Goal: Navigation & Orientation: Go to known website

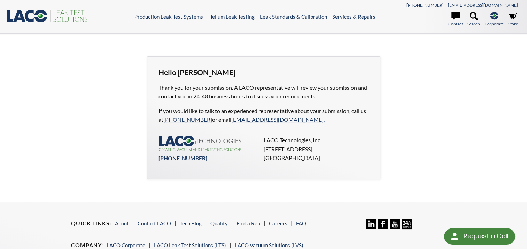
click at [21, 17] on icon at bounding box center [19, 16] width 13 height 12
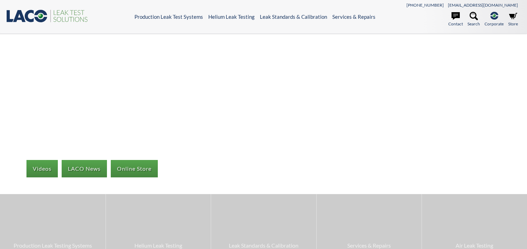
select select "Language Translate Widget"
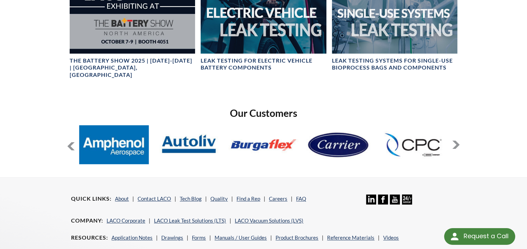
scroll to position [453, 0]
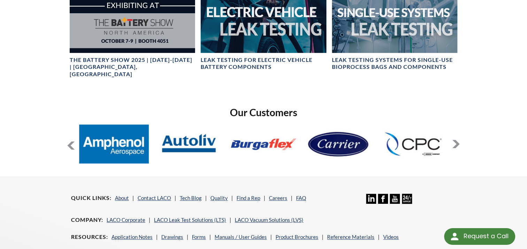
click at [454, 140] on button at bounding box center [456, 144] width 8 height 8
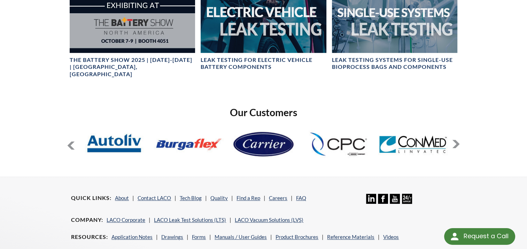
click at [454, 140] on button at bounding box center [456, 144] width 8 height 8
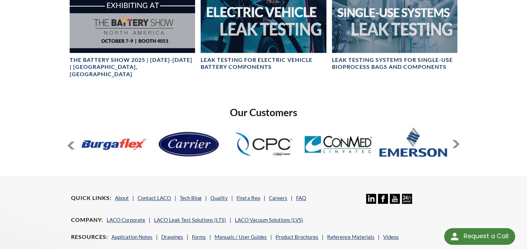
click at [458, 140] on button at bounding box center [456, 144] width 8 height 8
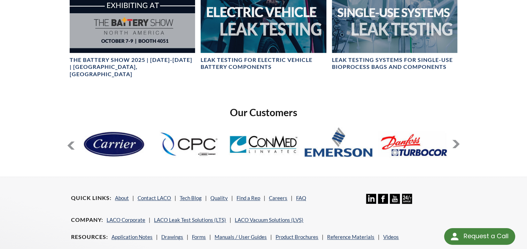
click at [458, 140] on button at bounding box center [456, 144] width 8 height 8
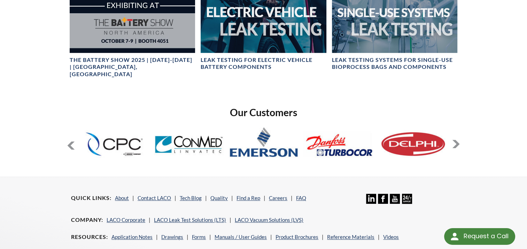
click at [458, 140] on button at bounding box center [456, 144] width 8 height 8
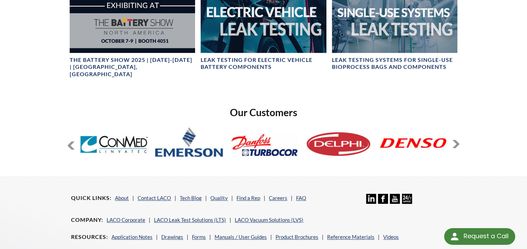
click at [458, 140] on button at bounding box center [456, 144] width 8 height 8
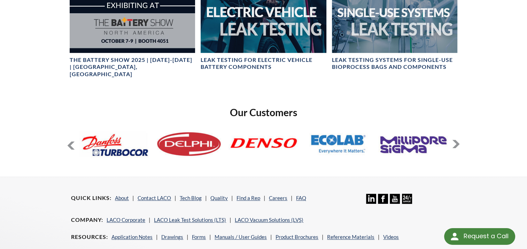
click at [458, 140] on button at bounding box center [456, 144] width 8 height 8
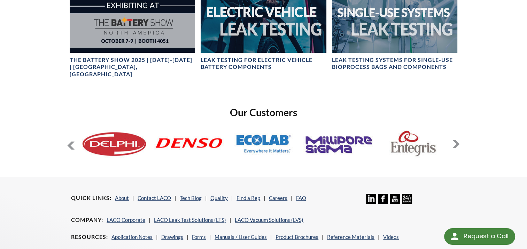
click at [458, 140] on button at bounding box center [456, 144] width 8 height 8
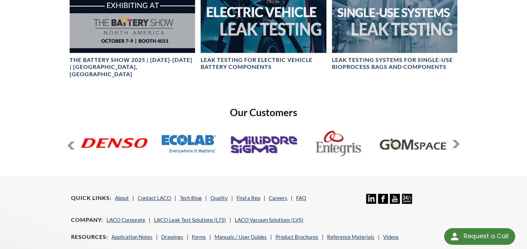
click at [458, 140] on button at bounding box center [456, 144] width 8 height 8
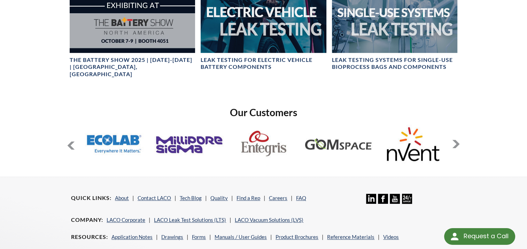
click at [458, 140] on button at bounding box center [456, 144] width 8 height 8
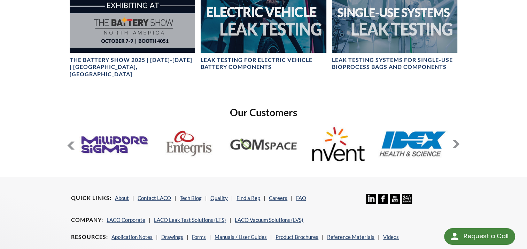
click at [458, 140] on button at bounding box center [456, 144] width 8 height 8
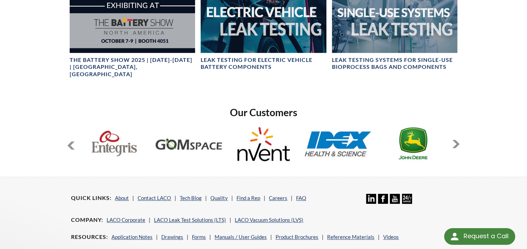
click at [458, 140] on button at bounding box center [456, 144] width 8 height 8
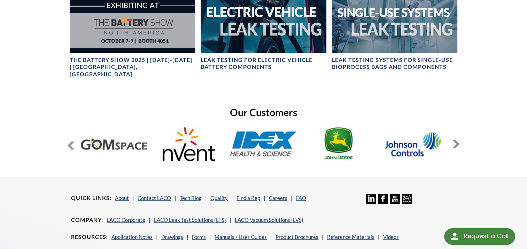
click at [458, 140] on button at bounding box center [456, 144] width 8 height 8
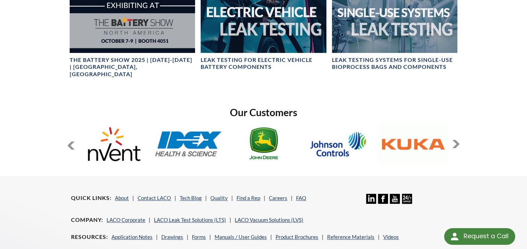
click at [458, 140] on button at bounding box center [456, 144] width 8 height 8
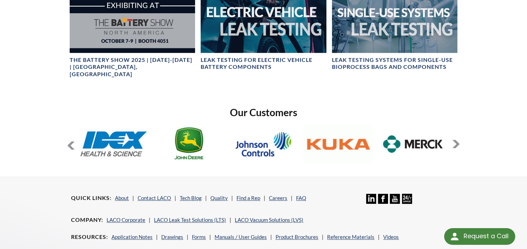
click at [458, 140] on button at bounding box center [456, 144] width 8 height 8
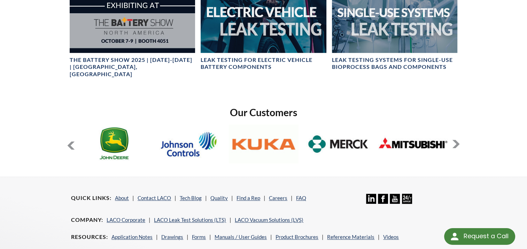
click at [458, 140] on button at bounding box center [456, 144] width 8 height 8
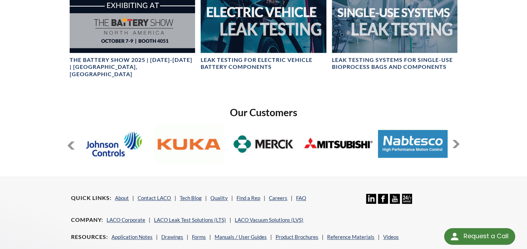
click at [458, 140] on button at bounding box center [456, 144] width 8 height 8
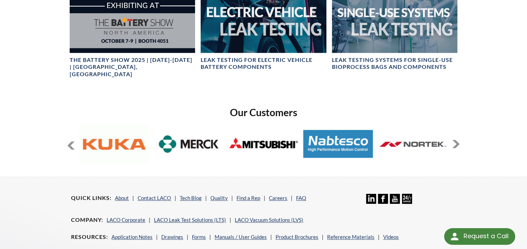
click at [458, 140] on button at bounding box center [456, 144] width 8 height 8
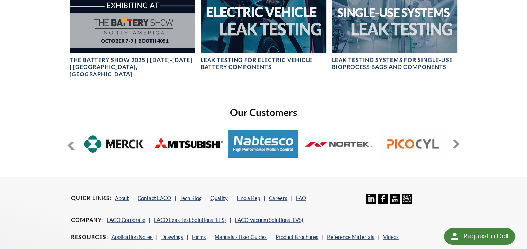
click at [458, 140] on button at bounding box center [456, 144] width 8 height 8
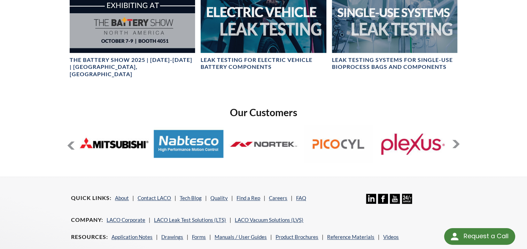
click at [458, 140] on button at bounding box center [456, 144] width 8 height 8
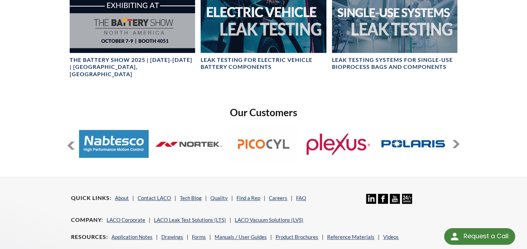
click at [458, 140] on button at bounding box center [456, 144] width 8 height 8
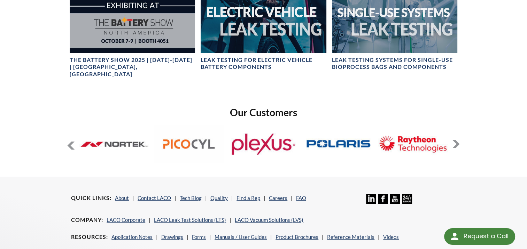
click at [458, 140] on button at bounding box center [456, 144] width 8 height 8
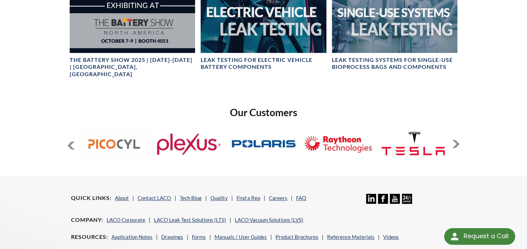
click at [458, 140] on button at bounding box center [456, 144] width 8 height 8
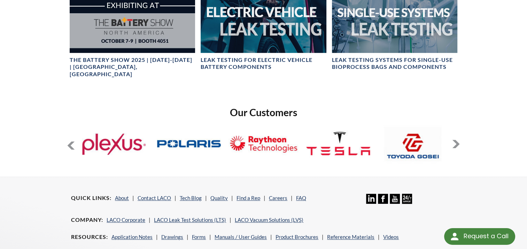
click at [458, 140] on button at bounding box center [456, 144] width 8 height 8
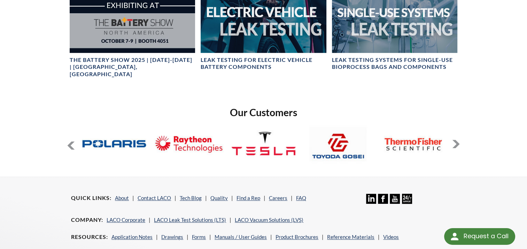
click at [458, 140] on button at bounding box center [456, 144] width 8 height 8
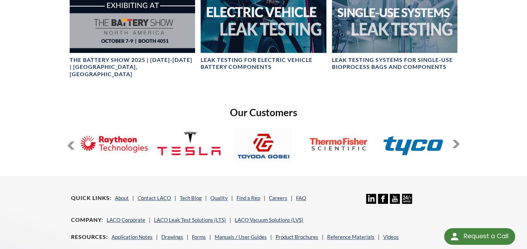
click at [458, 140] on button at bounding box center [456, 144] width 8 height 8
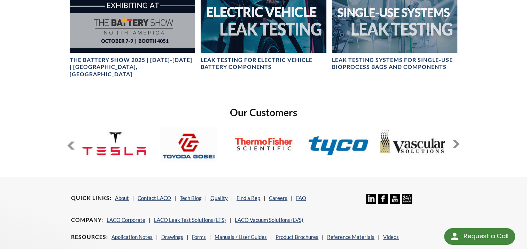
click at [458, 140] on button at bounding box center [456, 144] width 8 height 8
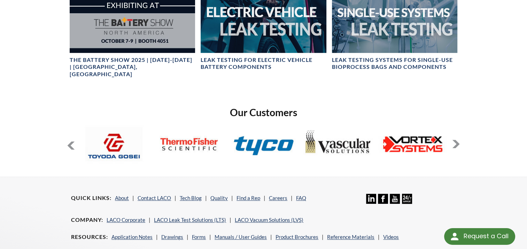
click at [458, 140] on button at bounding box center [456, 144] width 8 height 8
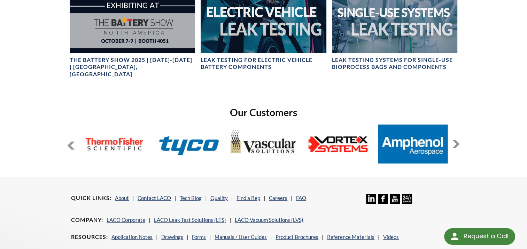
click at [458, 140] on button at bounding box center [456, 144] width 8 height 8
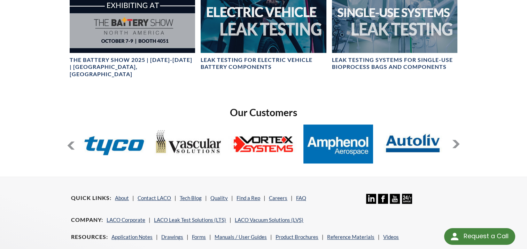
click at [458, 140] on button at bounding box center [456, 144] width 8 height 8
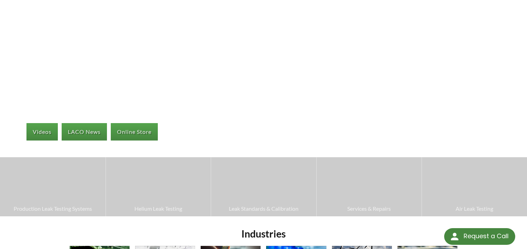
scroll to position [0, 0]
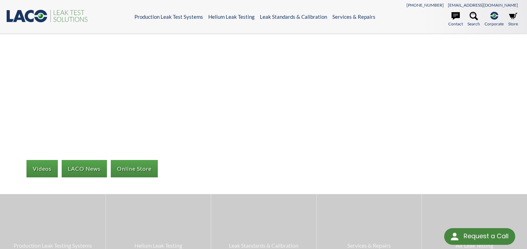
click at [45, 11] on icon ".st0{fill:#193661;} .st1{fill:url(#SVGID_1_);} .st2{fill:#46883F;} .st3{fill:no…" at bounding box center [48, 16] width 84 height 14
select select "Language Translate Widget"
